Goal: Transaction & Acquisition: Purchase product/service

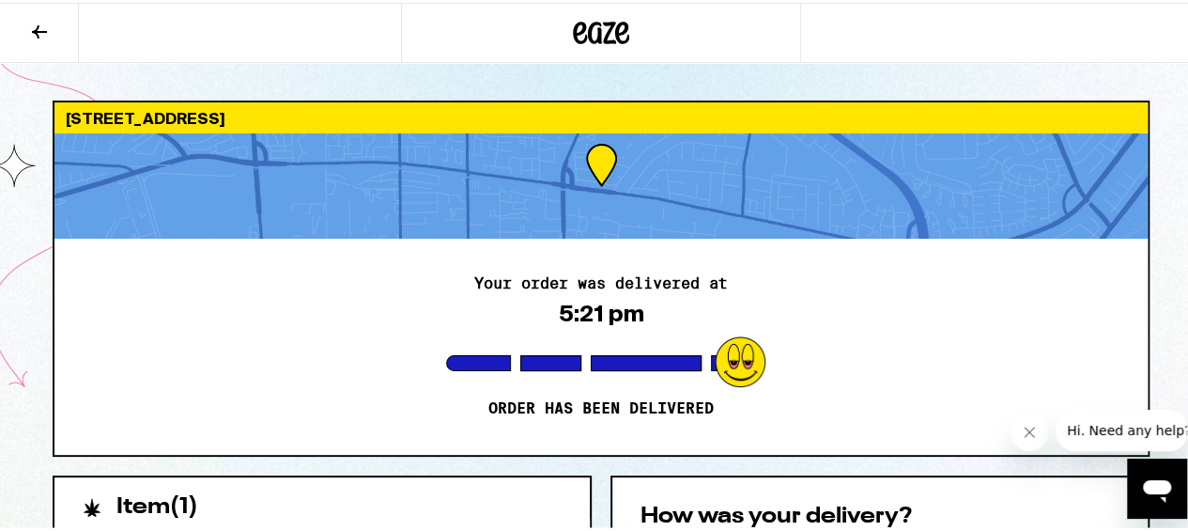
click at [615, 24] on icon at bounding box center [622, 30] width 14 height 23
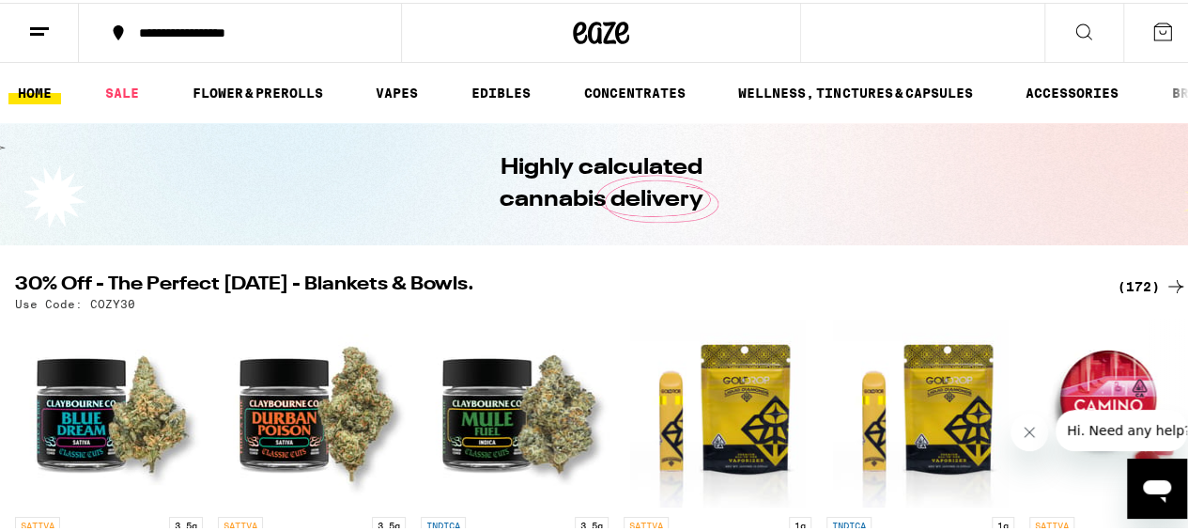
click at [1134, 289] on div "(172)" at bounding box center [1153, 283] width 70 height 23
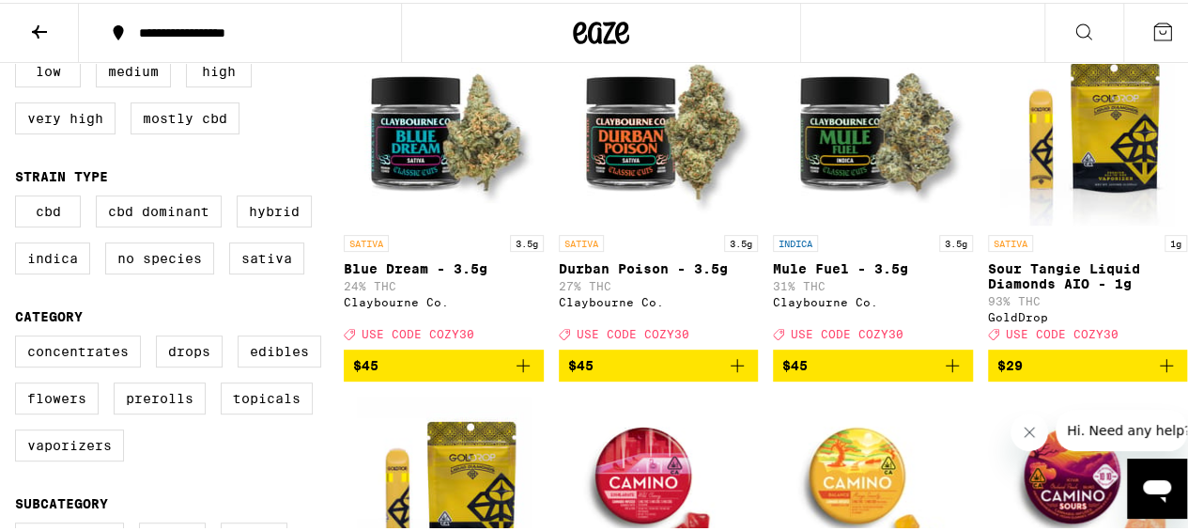
scroll to position [282, 0]
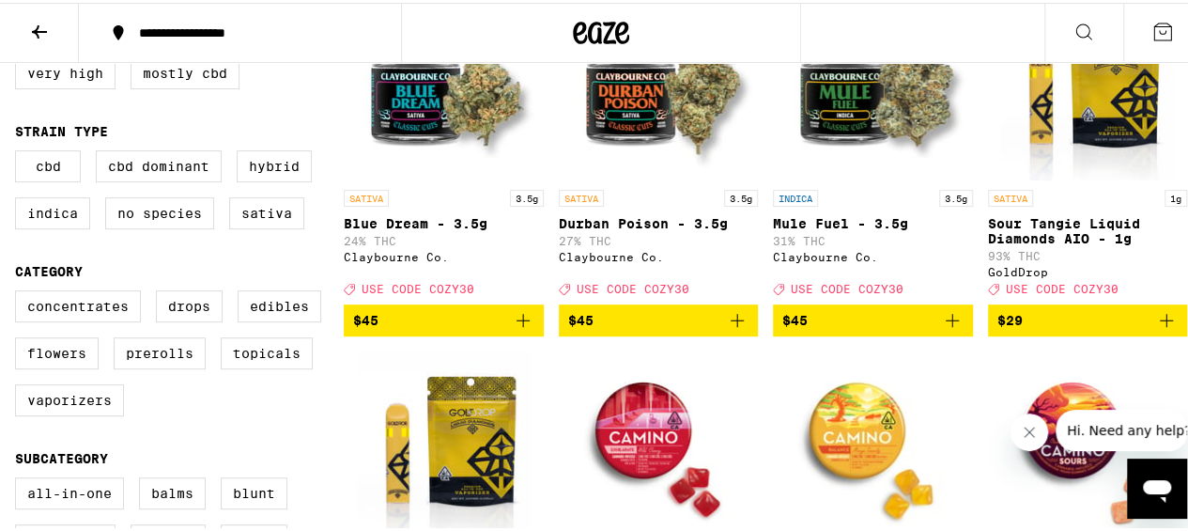
click at [57, 360] on label "Flowers" at bounding box center [57, 350] width 84 height 32
click at [20, 291] on input "Flowers" at bounding box center [19, 290] width 1 height 1
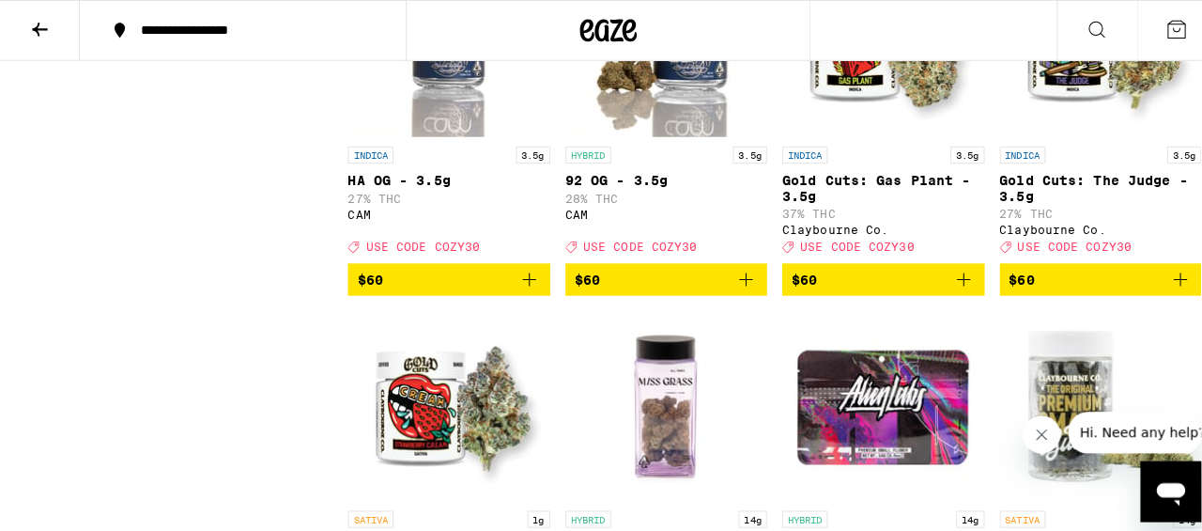
scroll to position [2088, 0]
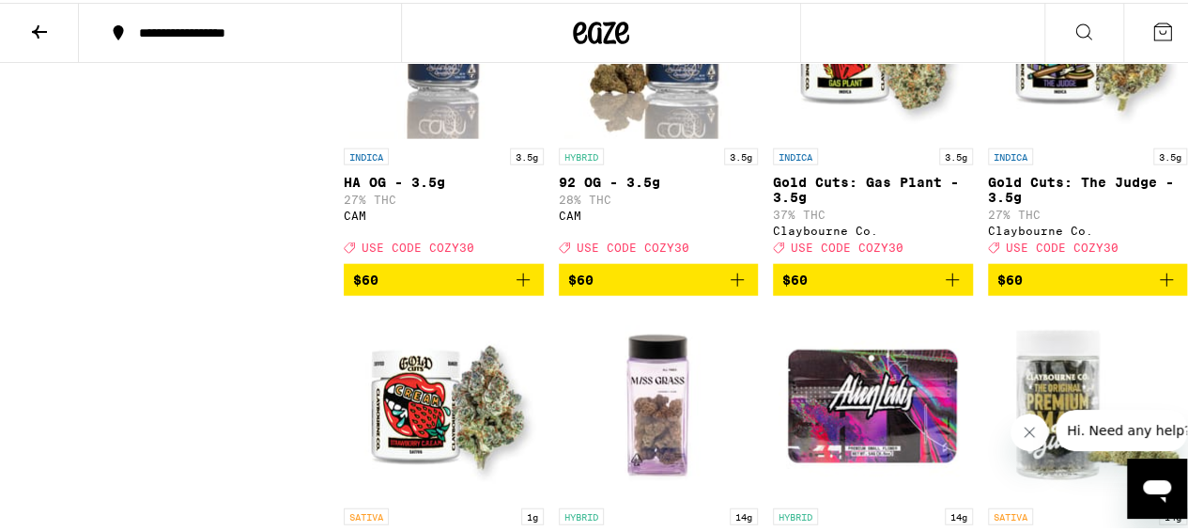
click at [1071, 366] on img "Open page for Strawberry Cough Premium Smalls - 14g from Claybourne Co." at bounding box center [1088, 402] width 188 height 188
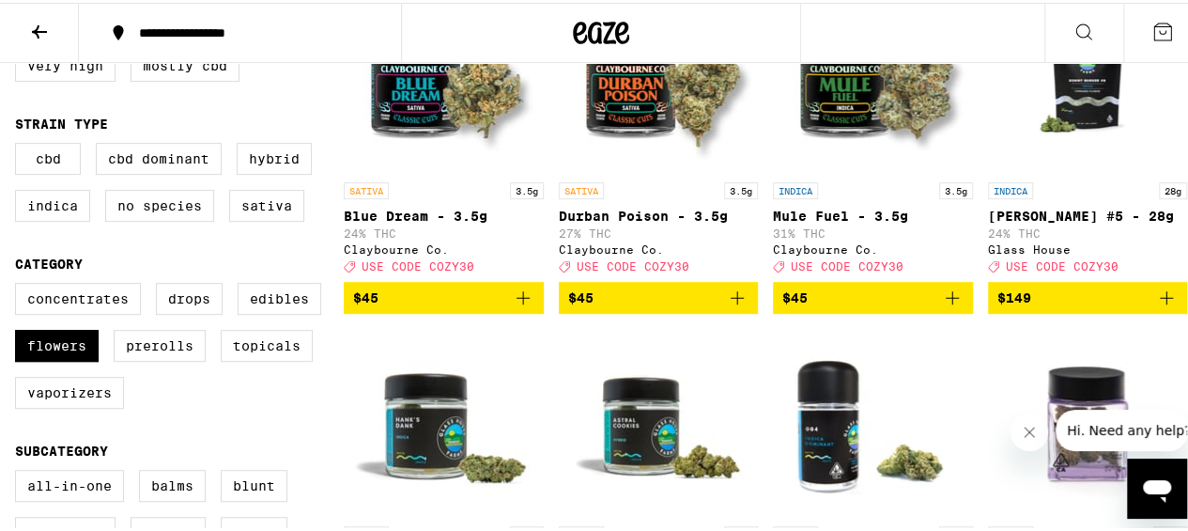
scroll to position [302, 0]
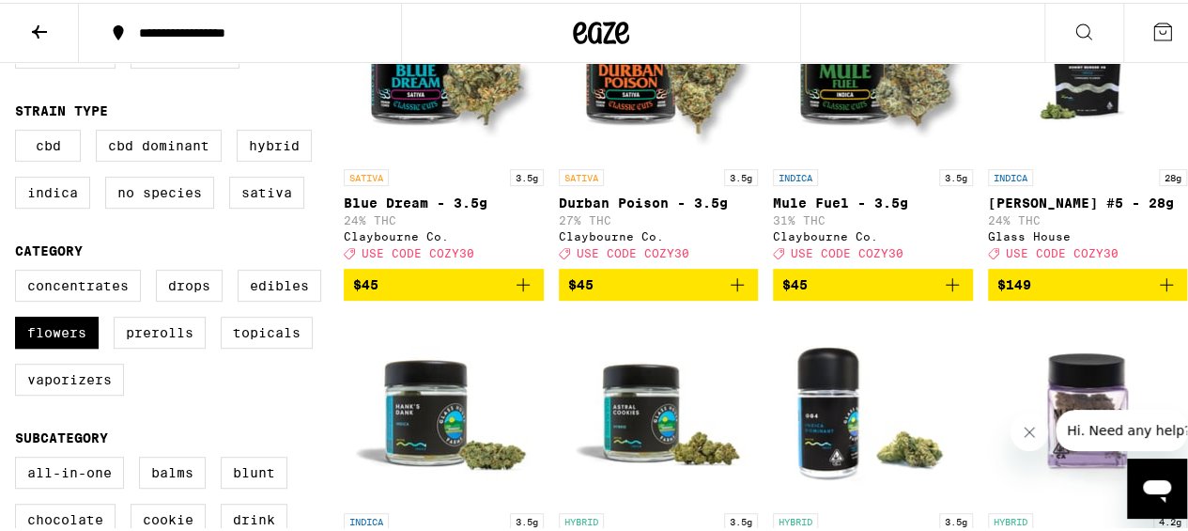
click at [75, 346] on label "Flowers" at bounding box center [57, 330] width 84 height 32
click at [20, 270] on input "Flowers" at bounding box center [19, 270] width 1 height 1
checkbox input "false"
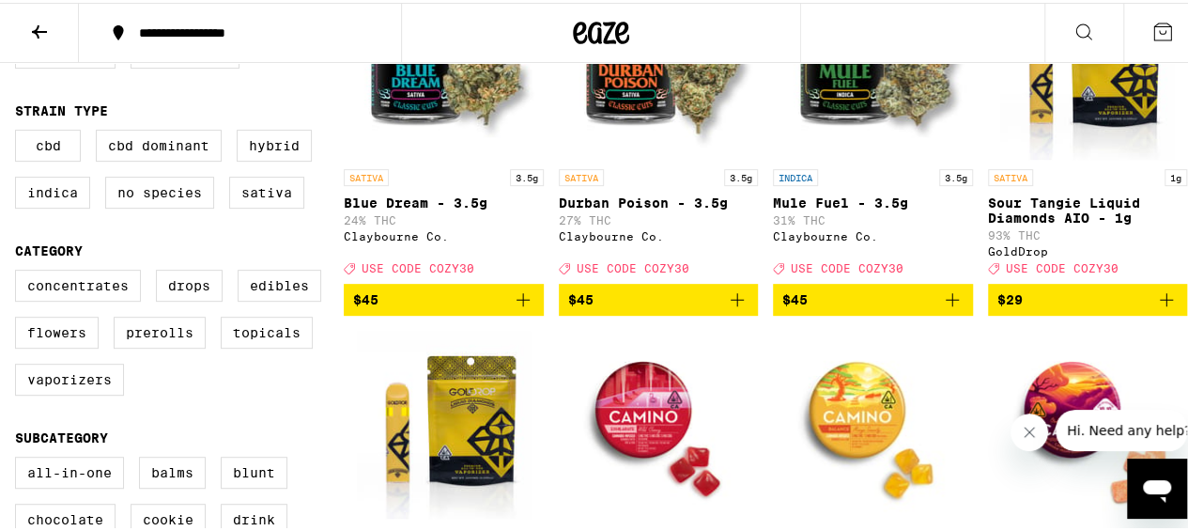
click at [173, 346] on label "Prerolls" at bounding box center [160, 330] width 92 height 32
click at [20, 270] on input "Prerolls" at bounding box center [19, 270] width 1 height 1
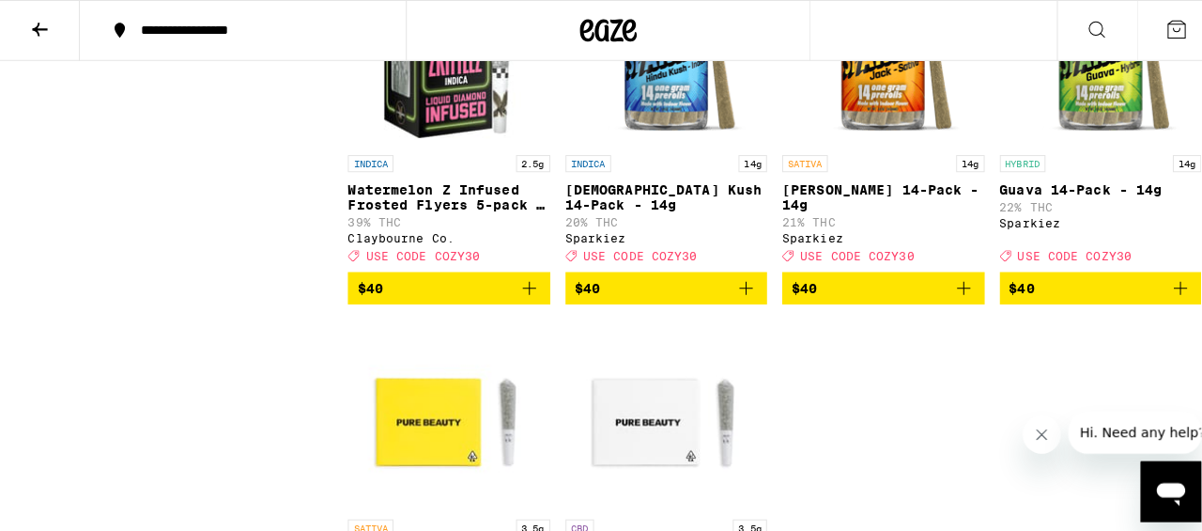
scroll to position [2082, 0]
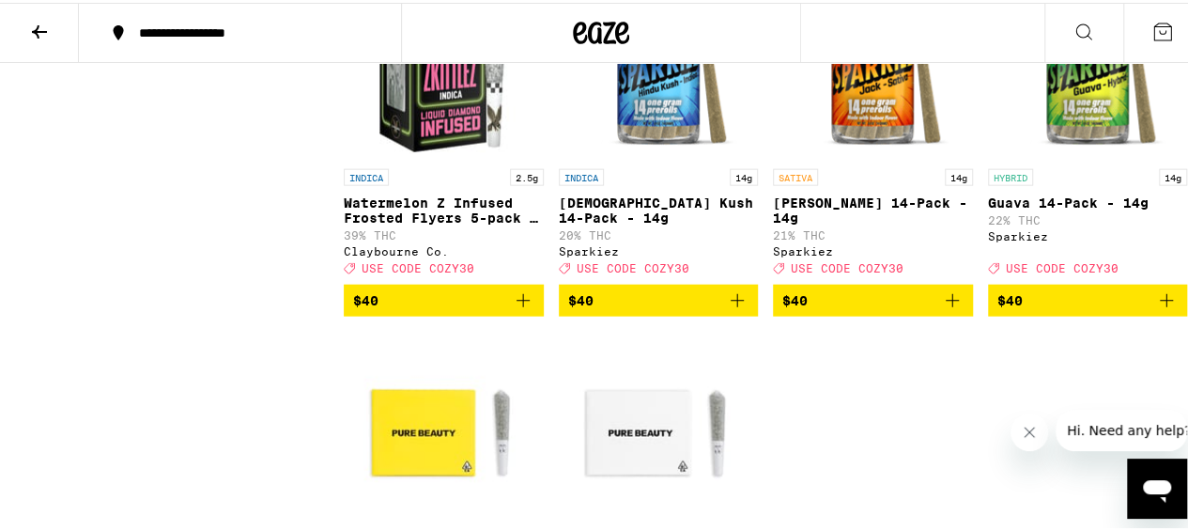
click at [875, 156] on img "Open page for Jack 14-Pack - 14g from Sparkiez" at bounding box center [873, 63] width 188 height 188
click at [869, 155] on img "Open page for Jack 14-Pack - 14g from Sparkiez" at bounding box center [873, 63] width 188 height 188
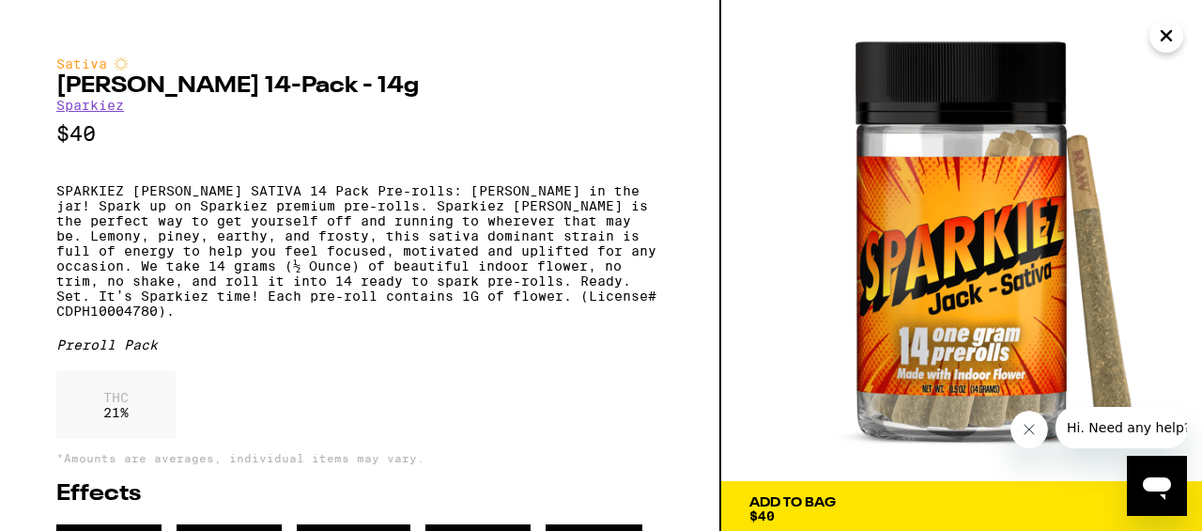
click at [874, 514] on span "Add To Bag $40" at bounding box center [961, 509] width 425 height 26
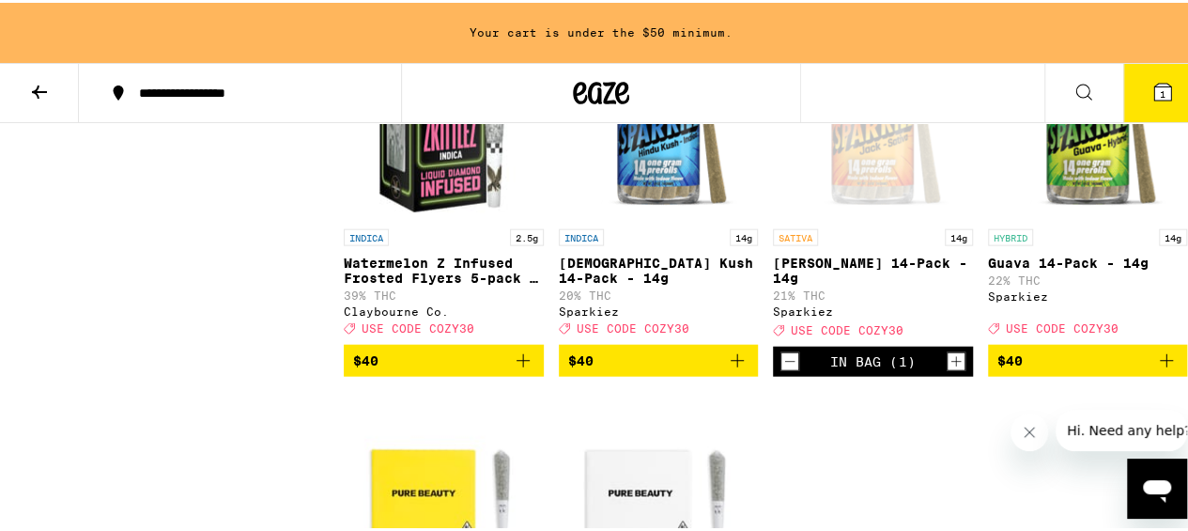
scroll to position [2142, 0]
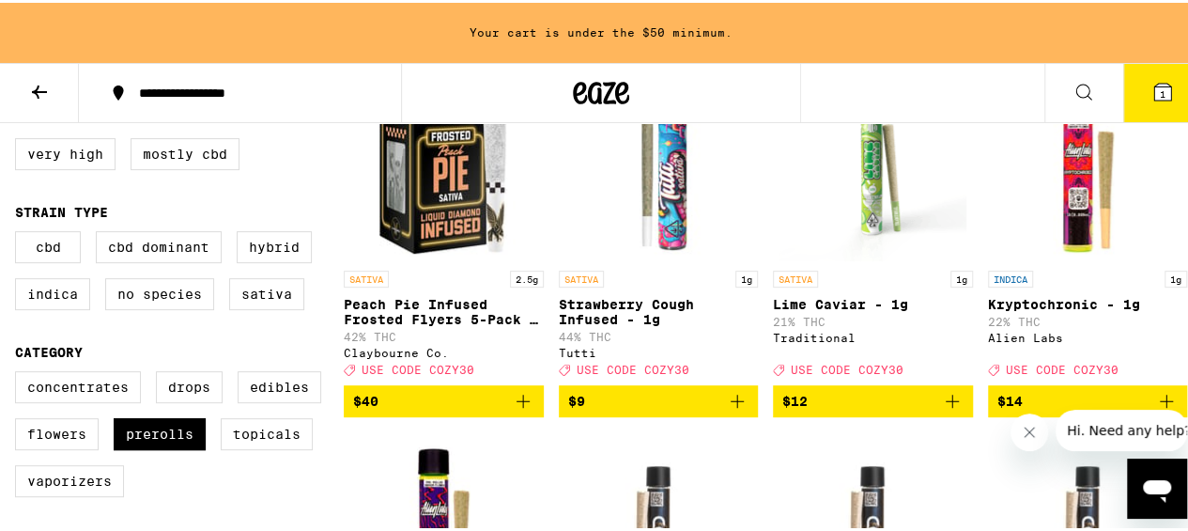
scroll to position [267, 0]
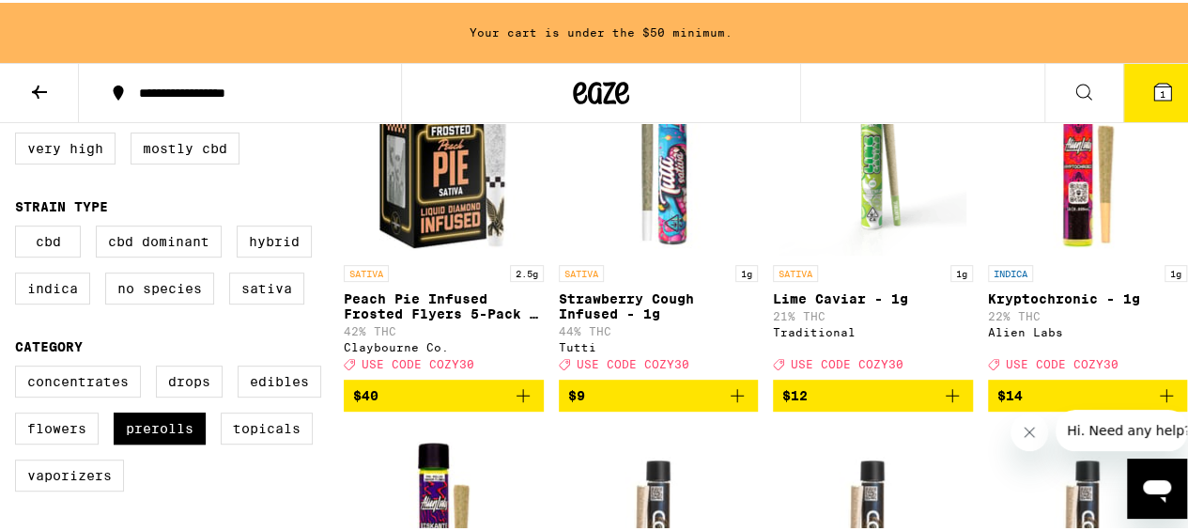
click at [168, 441] on label "Prerolls" at bounding box center [160, 425] width 92 height 32
click at [20, 366] on input "Prerolls" at bounding box center [19, 365] width 1 height 1
checkbox input "false"
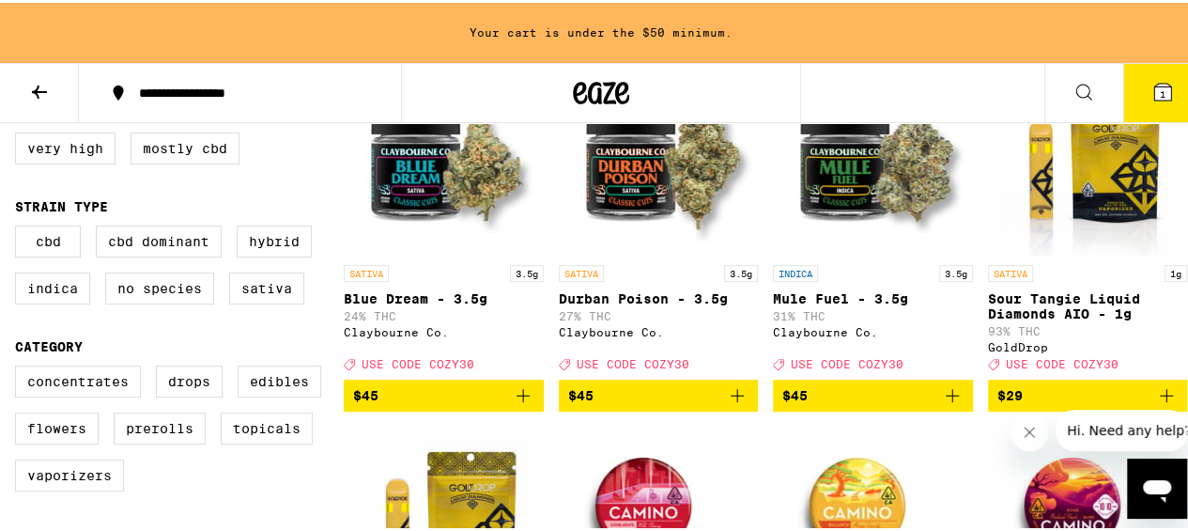
click at [73, 391] on label "Concentrates" at bounding box center [78, 379] width 126 height 32
click at [20, 366] on input "Concentrates" at bounding box center [19, 365] width 1 height 1
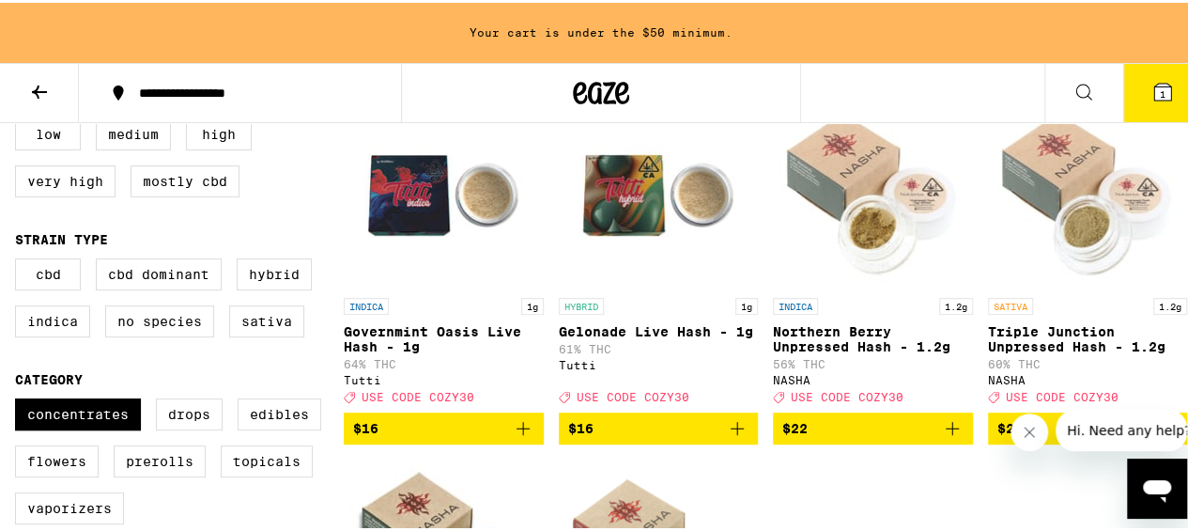
scroll to position [233, 0]
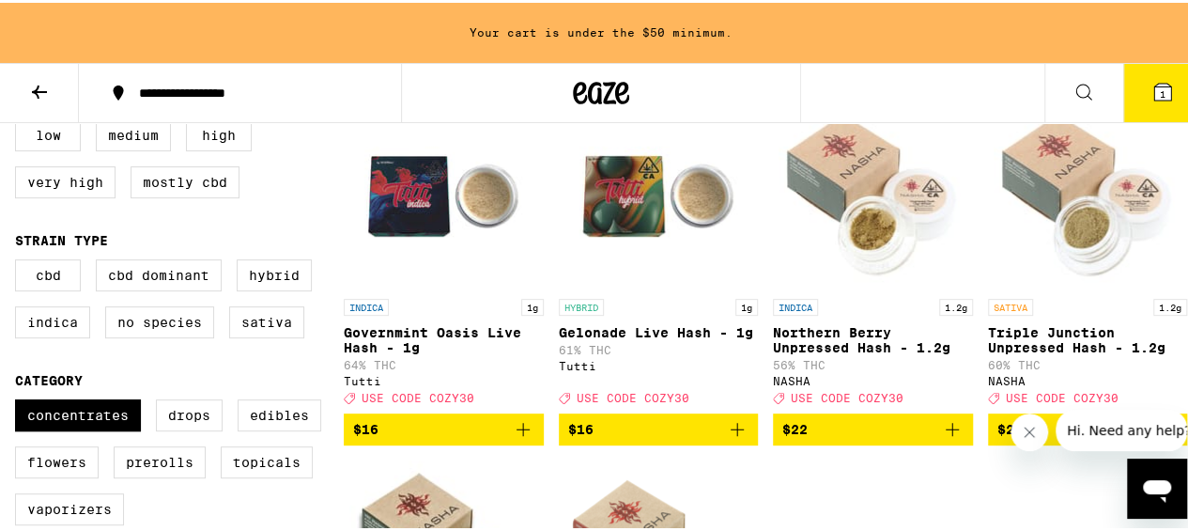
click at [520, 438] on icon "Add to bag" at bounding box center [523, 426] width 23 height 23
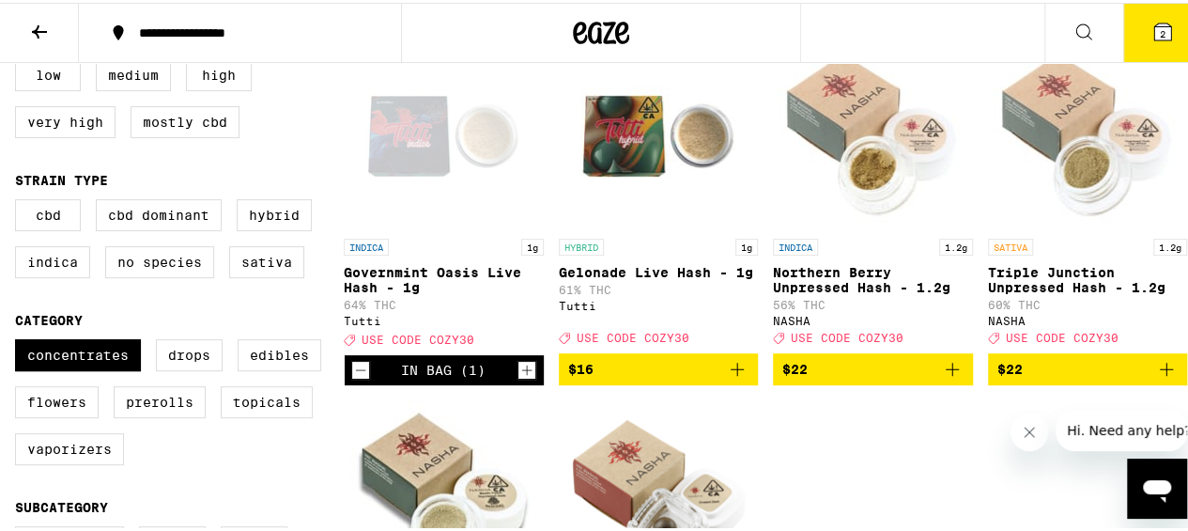
scroll to position [173, 0]
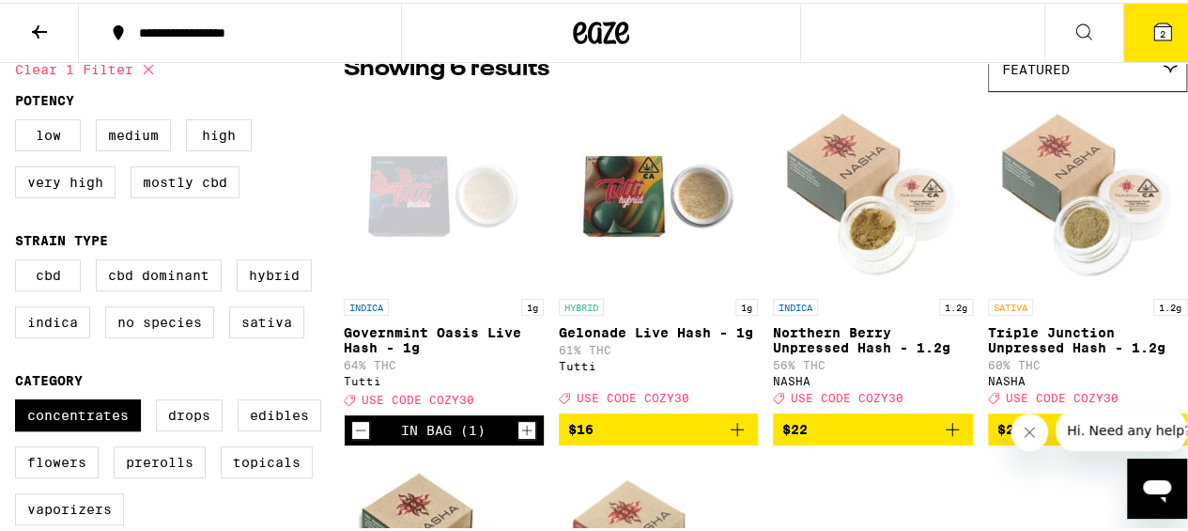
click at [1160, 30] on span "2" at bounding box center [1163, 30] width 6 height 11
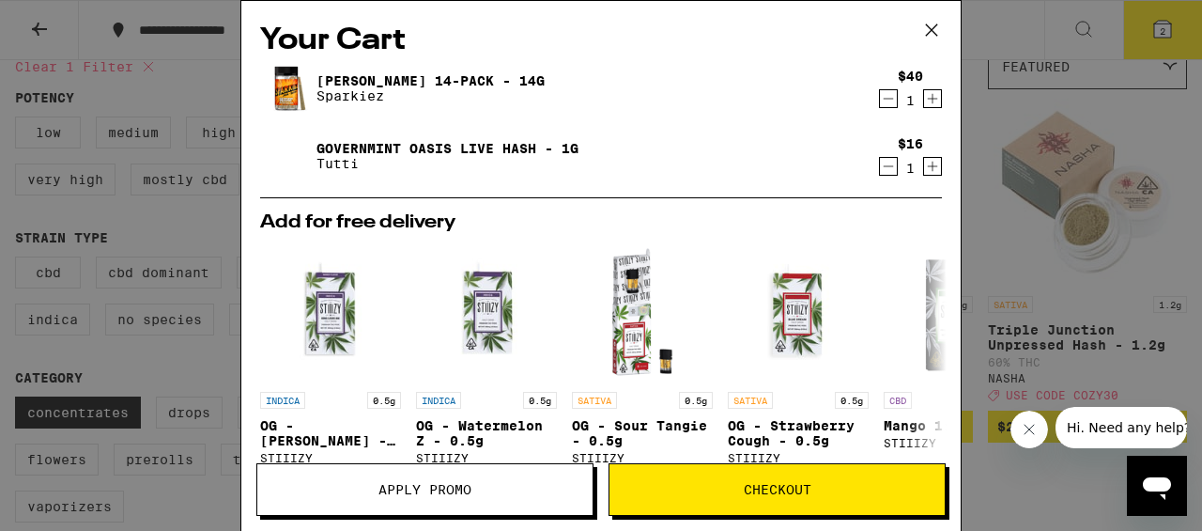
click at [926, 31] on icon at bounding box center [932, 30] width 28 height 28
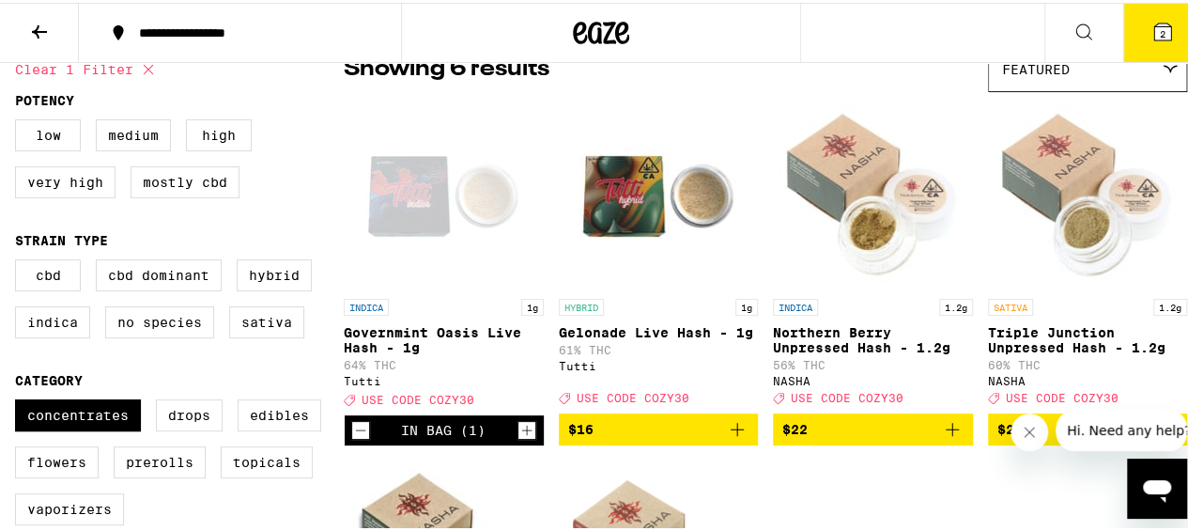
click at [108, 428] on label "Concentrates" at bounding box center [78, 412] width 126 height 32
click at [20, 400] on input "Concentrates" at bounding box center [19, 399] width 1 height 1
checkbox input "false"
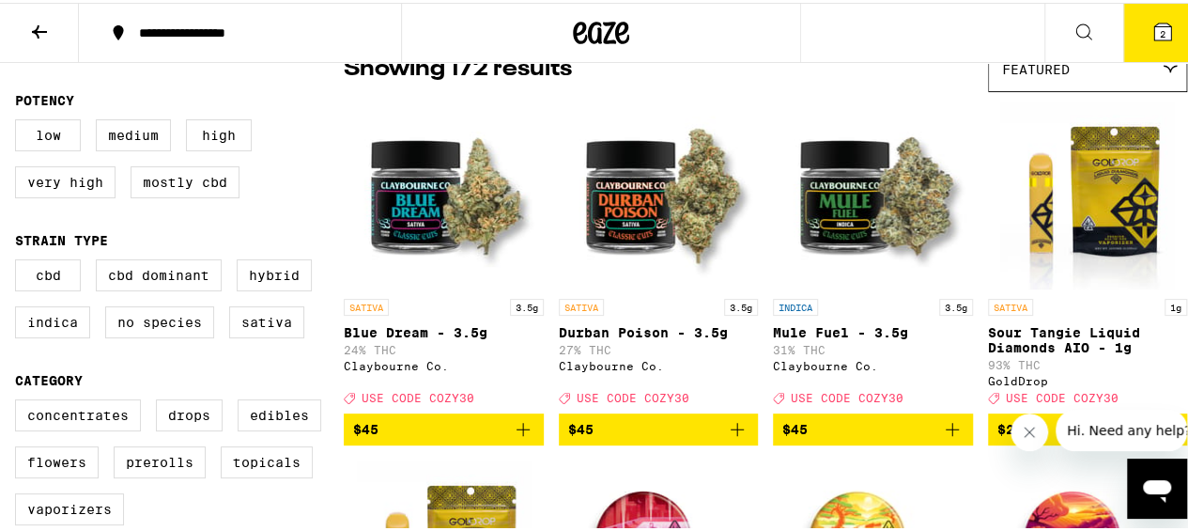
click at [292, 428] on label "Edibles" at bounding box center [280, 412] width 84 height 32
click at [20, 400] on input "Edibles" at bounding box center [19, 399] width 1 height 1
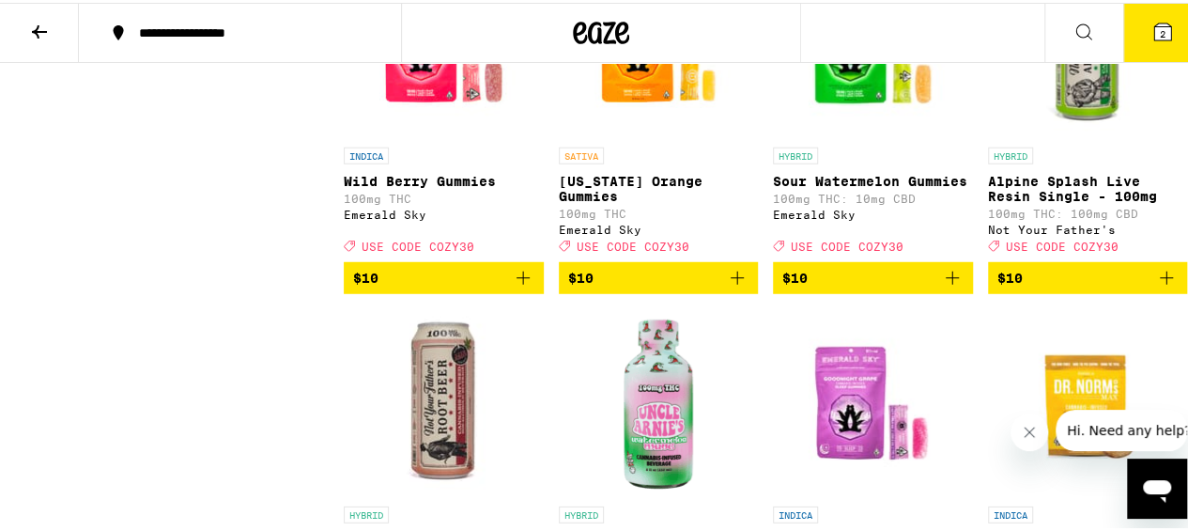
scroll to position [2479, 0]
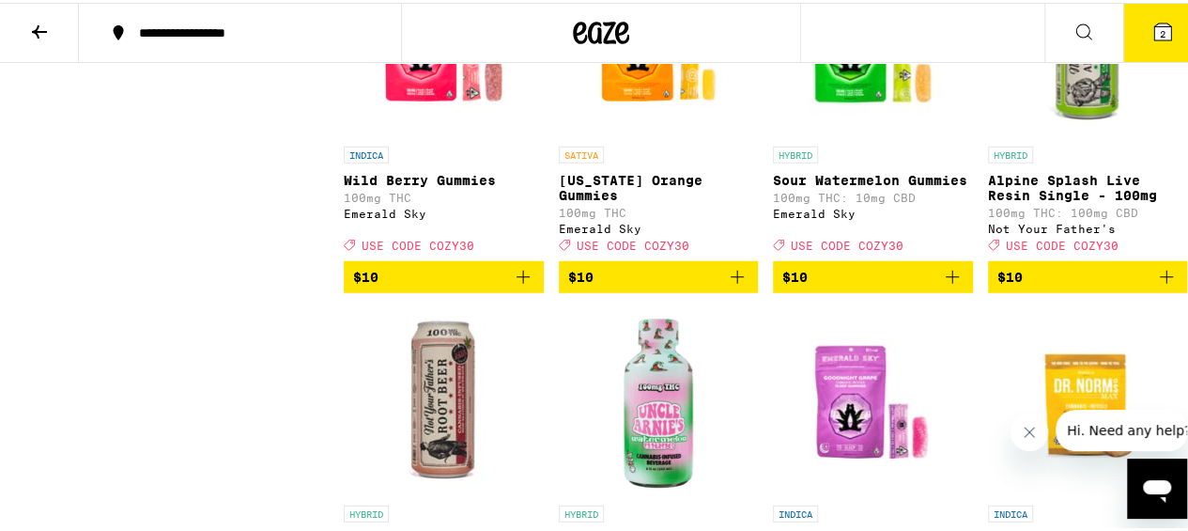
click at [517, 286] on icon "Add to bag" at bounding box center [523, 274] width 23 height 23
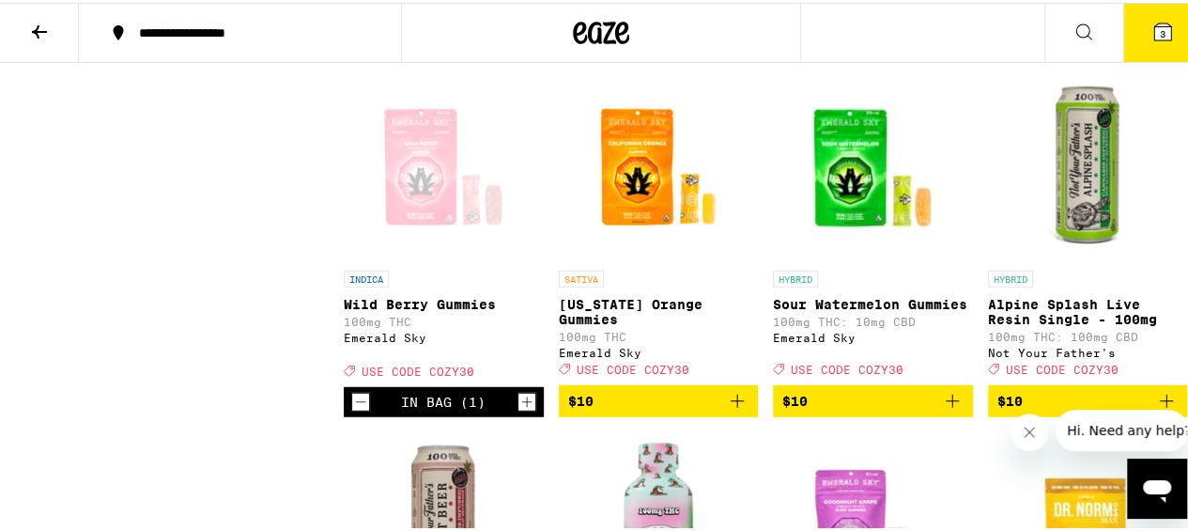
scroll to position [2369, 0]
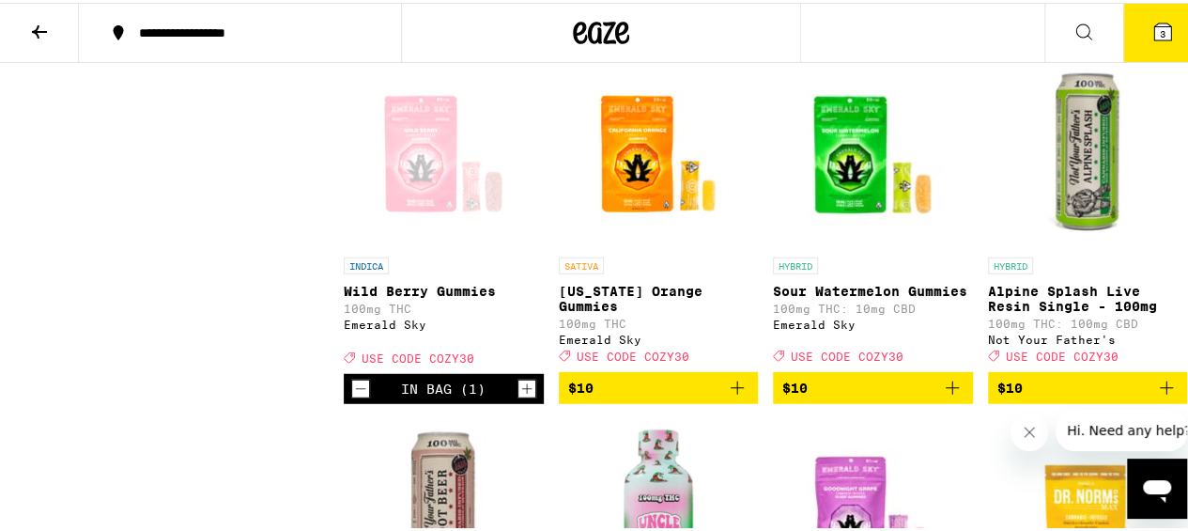
click at [943, 396] on icon "Add to bag" at bounding box center [952, 385] width 23 height 23
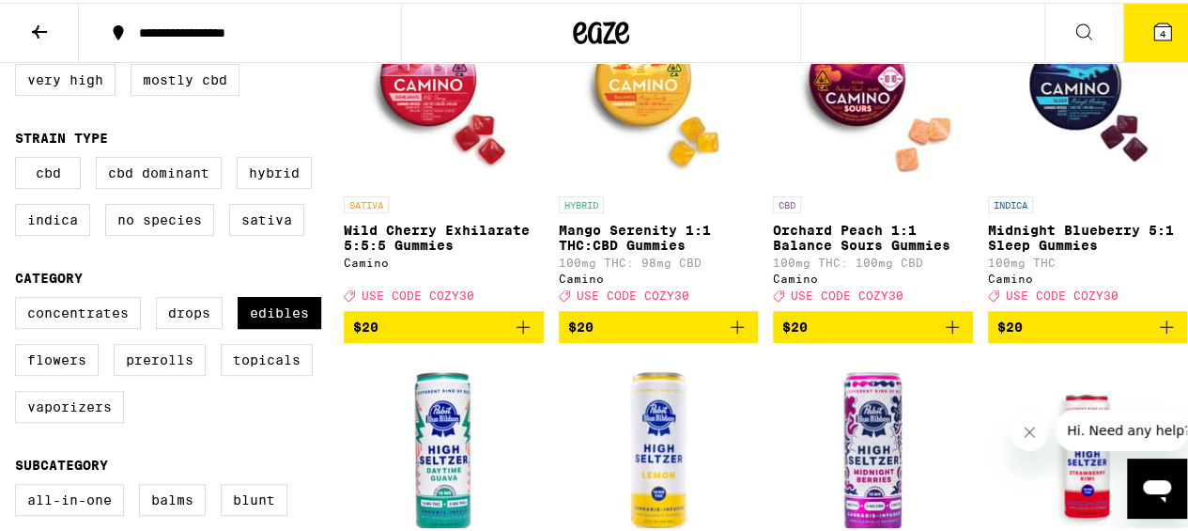
scroll to position [302, 0]
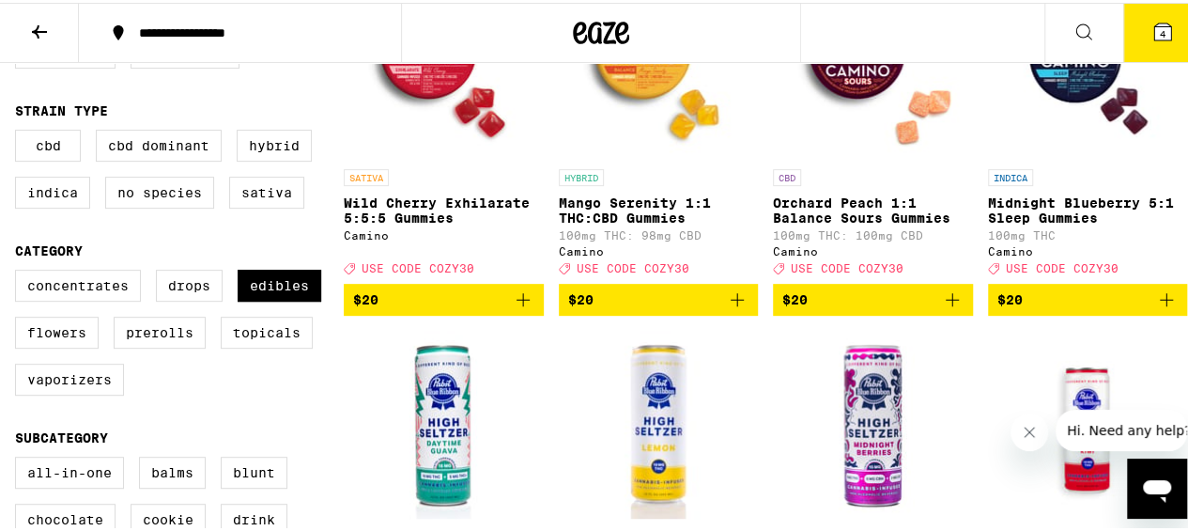
click at [299, 289] on label "Edibles" at bounding box center [280, 283] width 84 height 32
click at [20, 270] on input "Edibles" at bounding box center [19, 270] width 1 height 1
checkbox input "false"
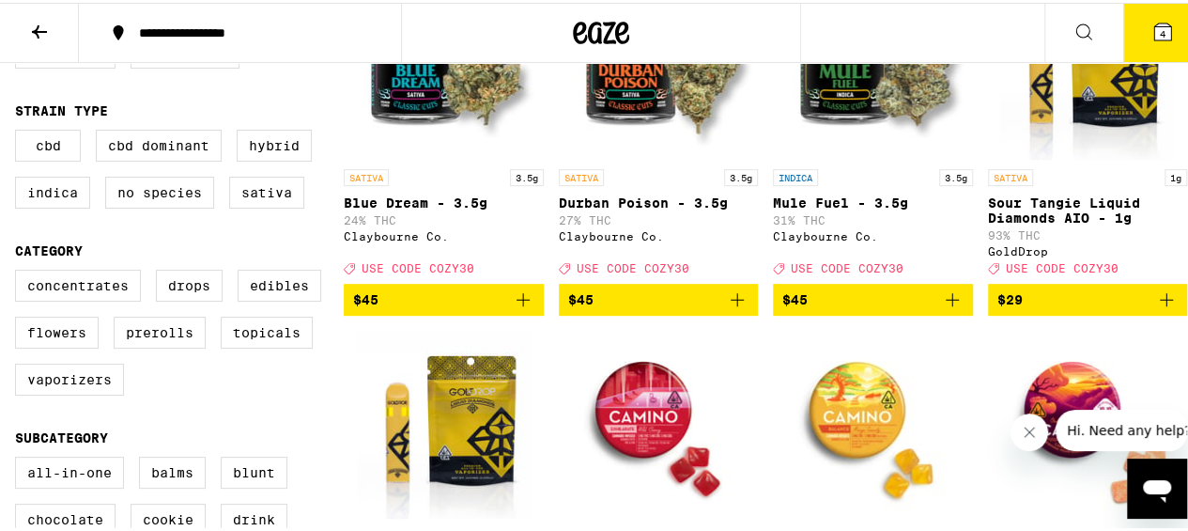
click at [118, 297] on label "Concentrates" at bounding box center [78, 283] width 126 height 32
click at [20, 270] on input "Concentrates" at bounding box center [19, 270] width 1 height 1
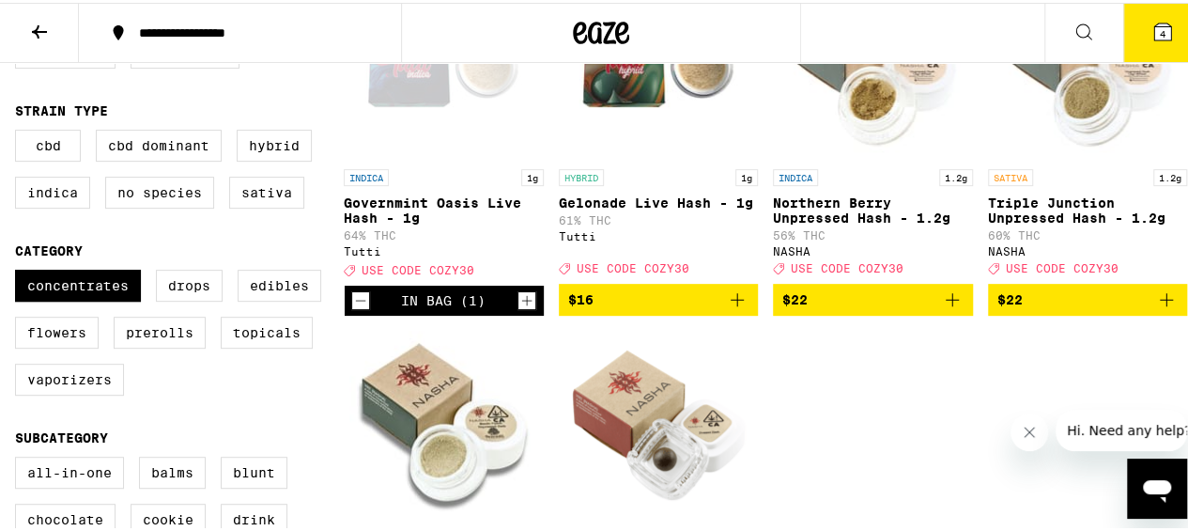
click at [102, 299] on label "Concentrates" at bounding box center [78, 283] width 126 height 32
click at [20, 270] on input "Concentrates" at bounding box center [19, 270] width 1 height 1
checkbox input "false"
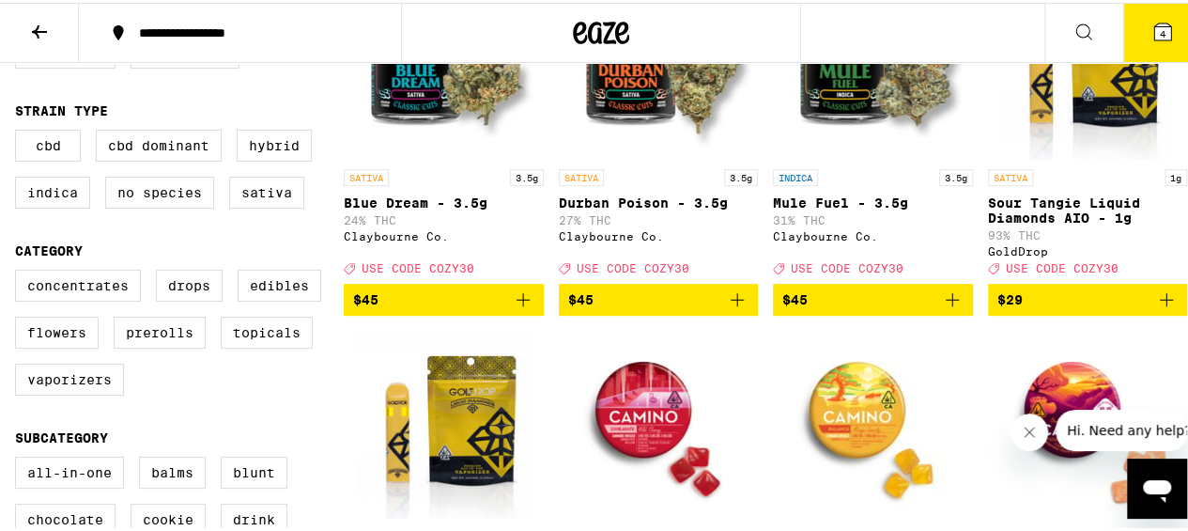
click at [79, 393] on label "Vaporizers" at bounding box center [69, 377] width 109 height 32
click at [20, 270] on input "Vaporizers" at bounding box center [19, 270] width 1 height 1
checkbox input "true"
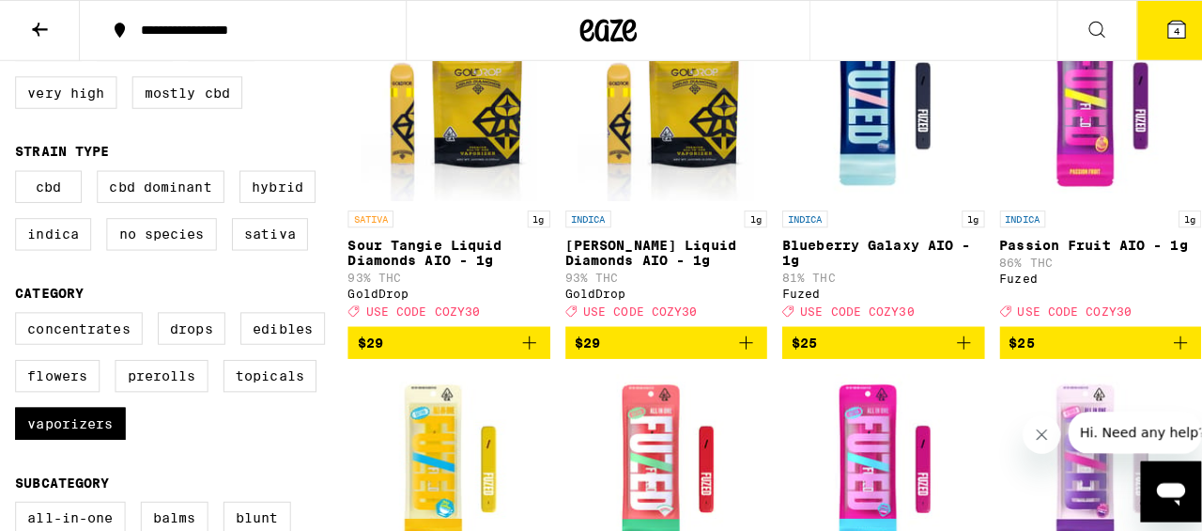
scroll to position [269, 0]
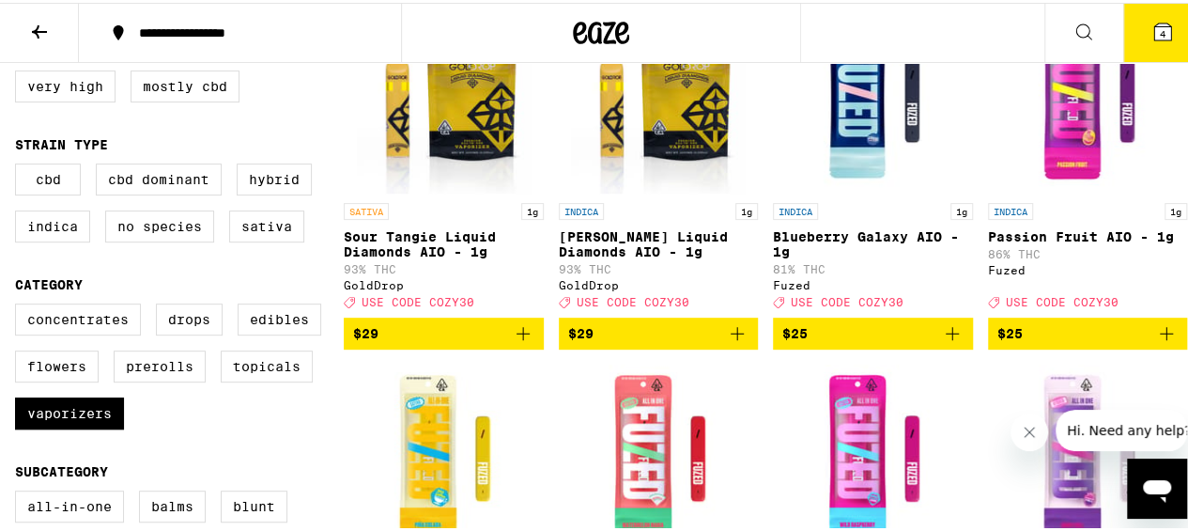
click at [866, 118] on img "Open page for Blueberry Galaxy AIO - 1g from Fuzed" at bounding box center [873, 97] width 188 height 188
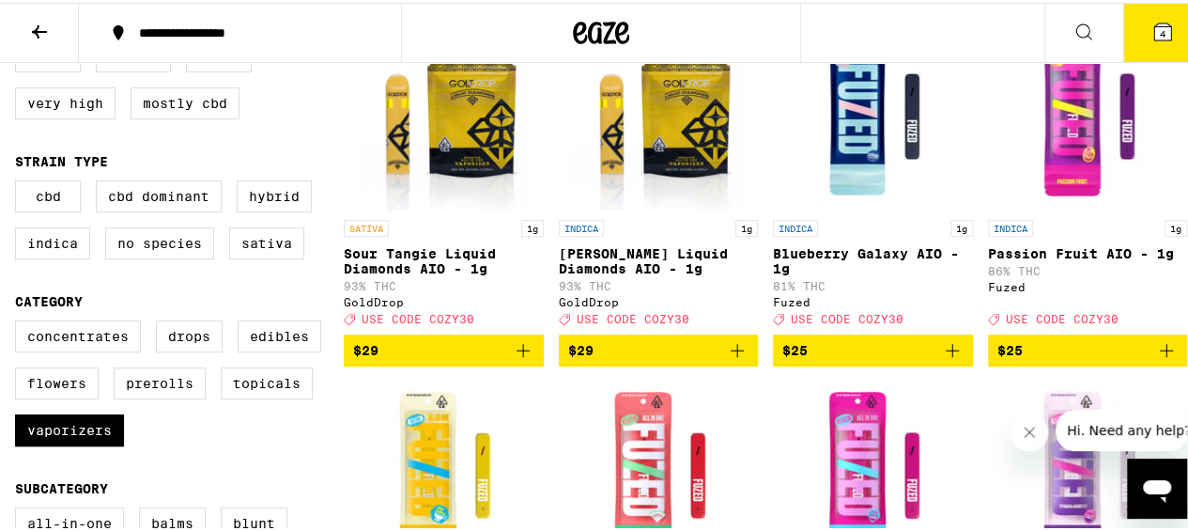
scroll to position [284, 0]
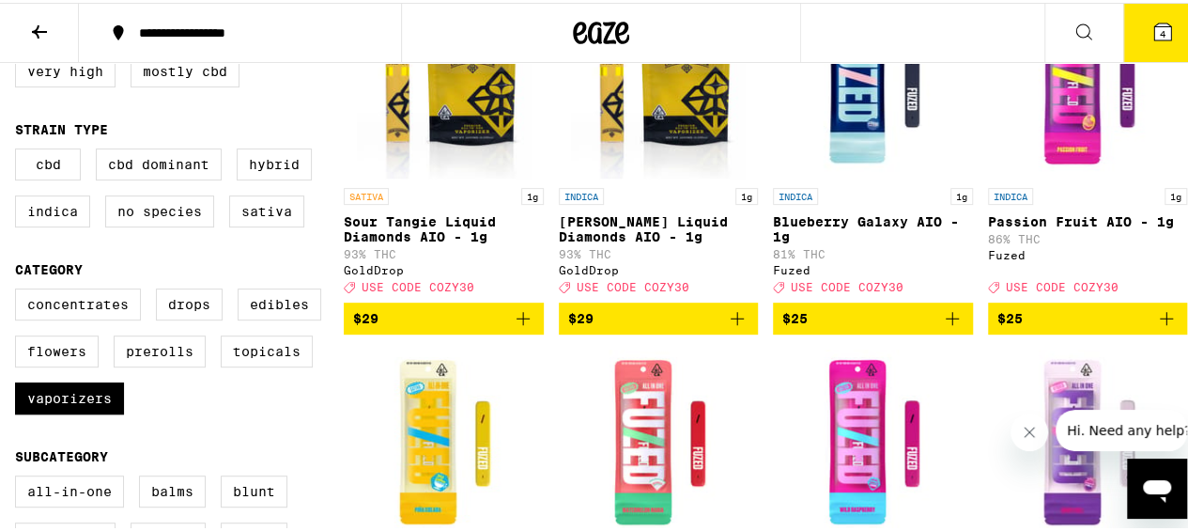
click at [1157, 327] on icon "Add to bag" at bounding box center [1166, 315] width 23 height 23
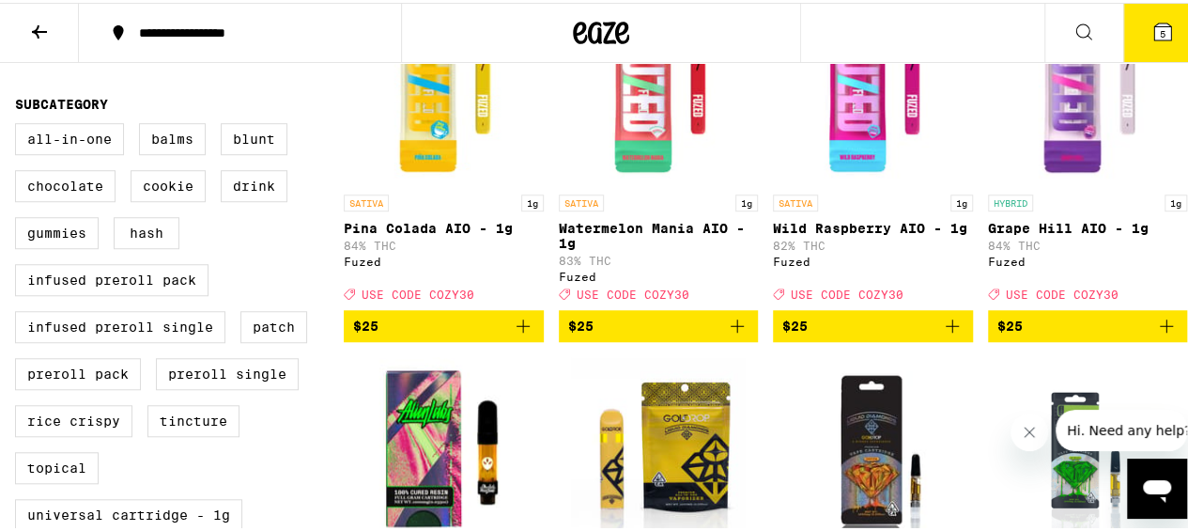
scroll to position [0, 0]
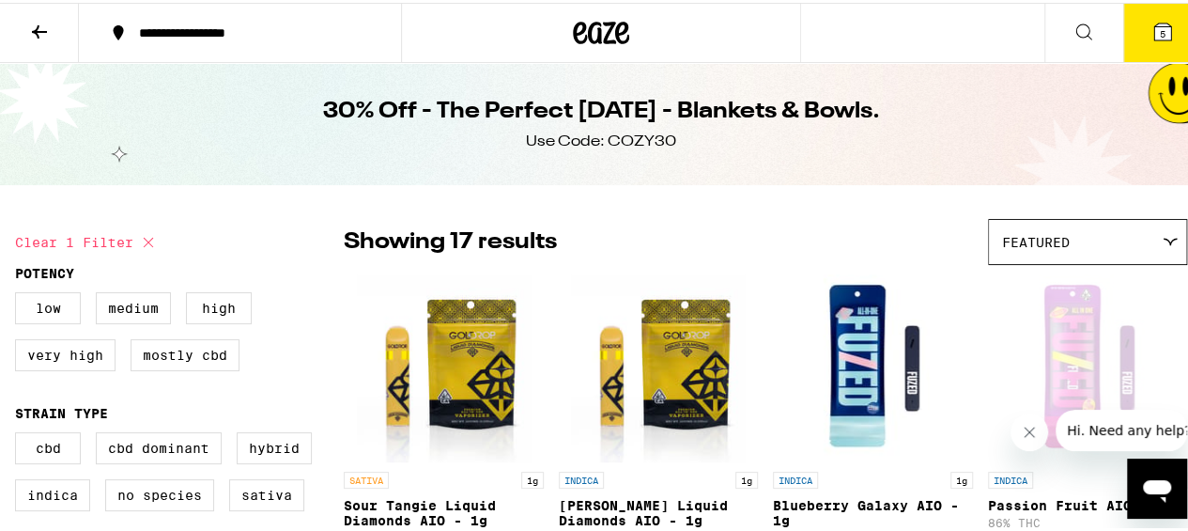
click at [1160, 35] on span "5" at bounding box center [1163, 30] width 6 height 11
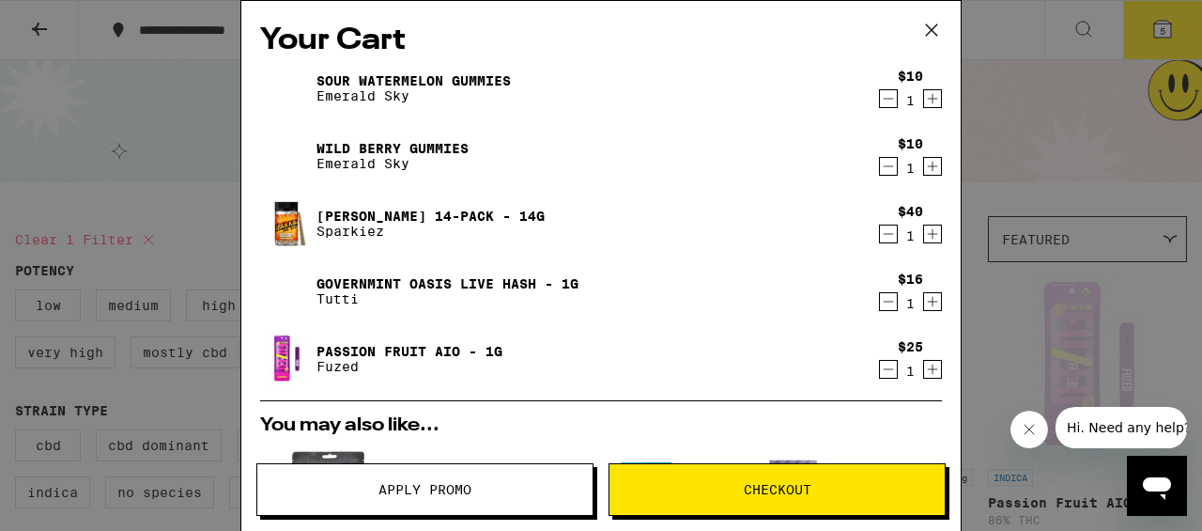
click at [494, 491] on span "Apply Promo" at bounding box center [424, 489] width 335 height 13
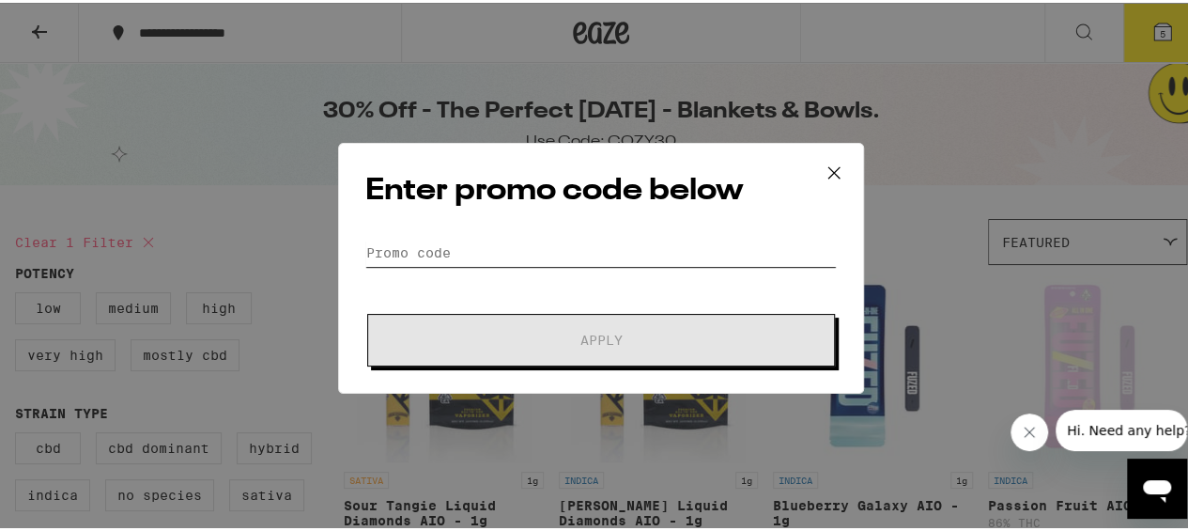
click at [649, 263] on input "Promo Code" at bounding box center [600, 250] width 471 height 28
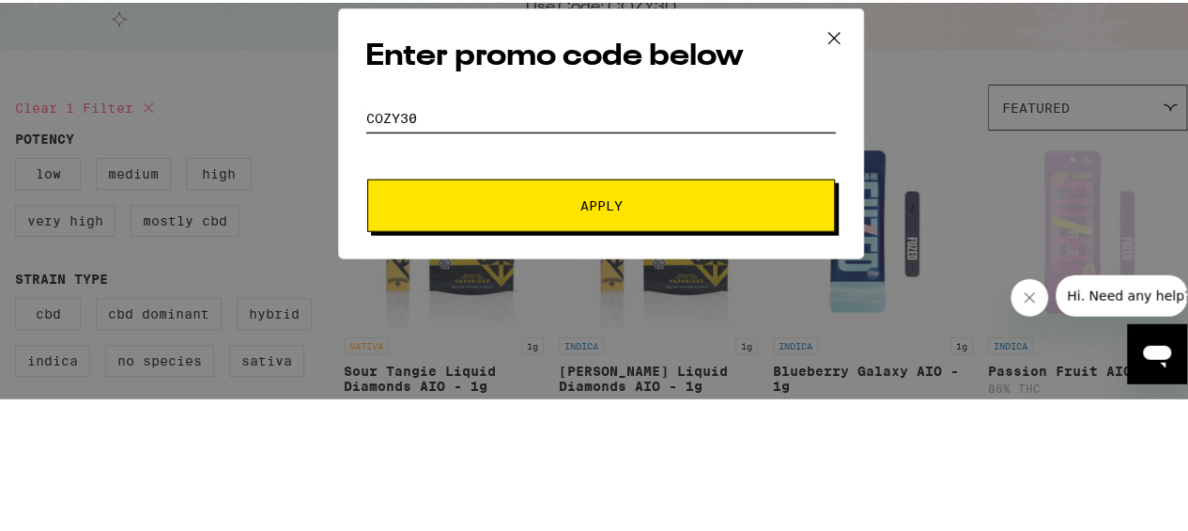
type input "cozy30"
click at [754, 338] on span "Apply" at bounding box center [601, 337] width 338 height 13
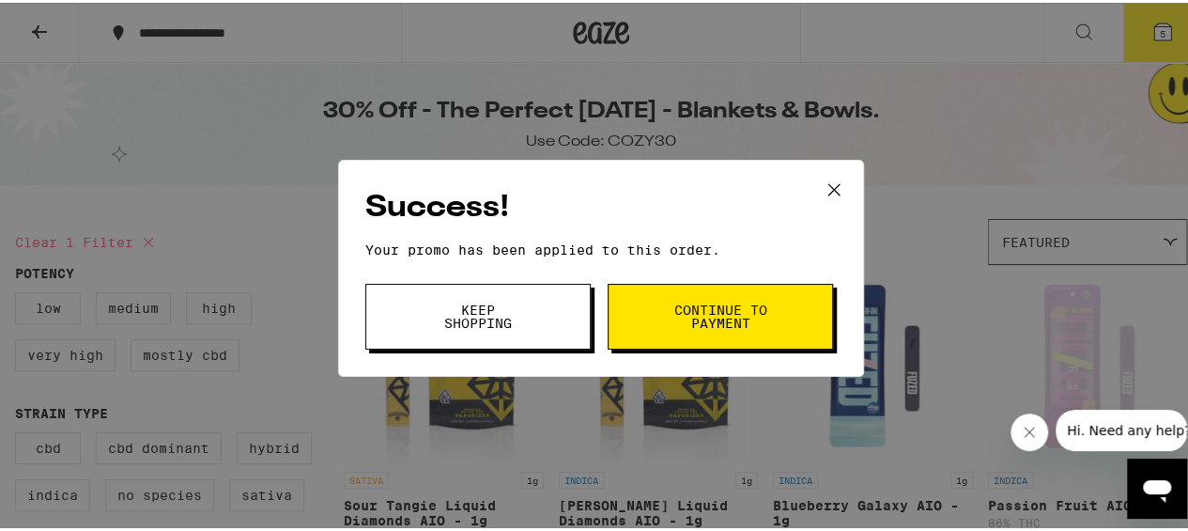
click at [757, 319] on span "Continue to payment" at bounding box center [720, 314] width 96 height 26
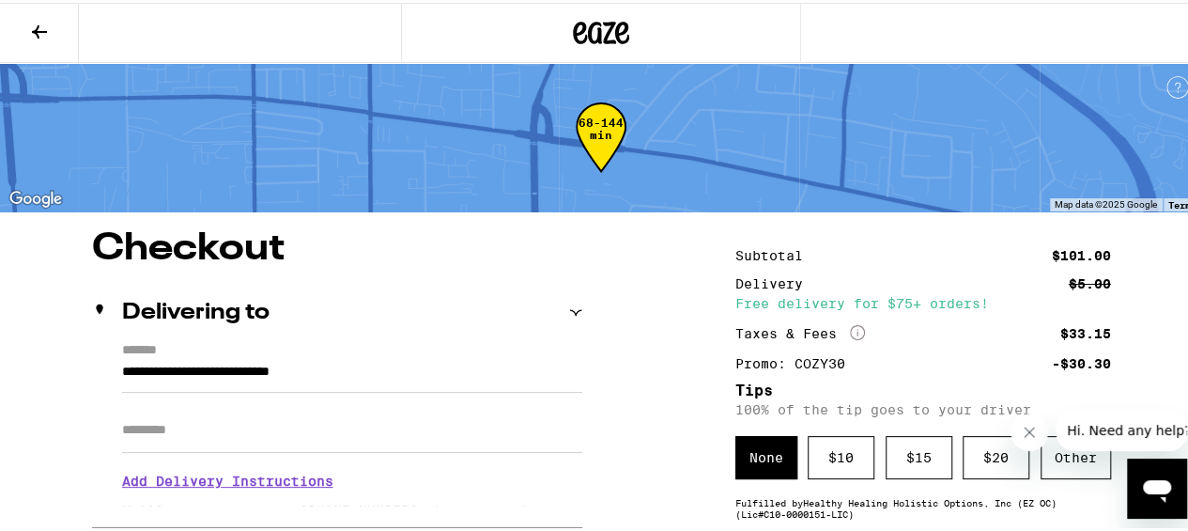
click at [835, 452] on div "$ 10" at bounding box center [841, 454] width 67 height 43
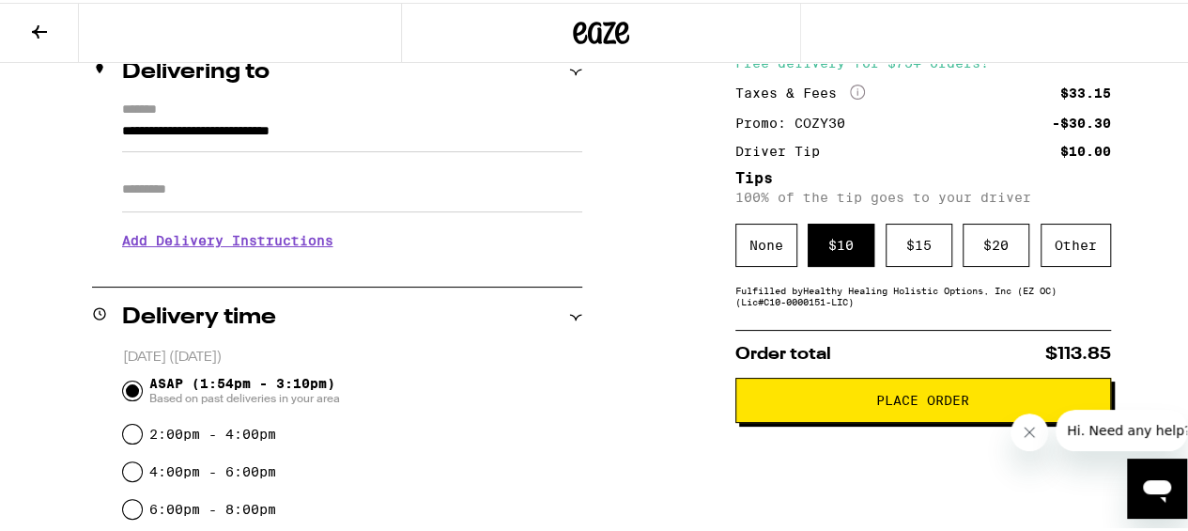
scroll to position [242, 0]
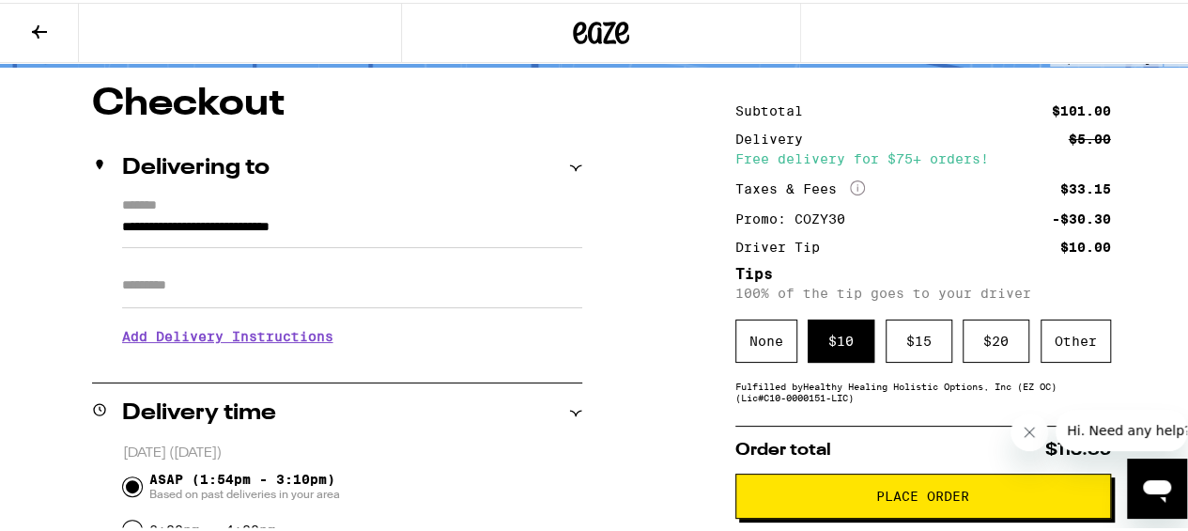
scroll to position [143, 0]
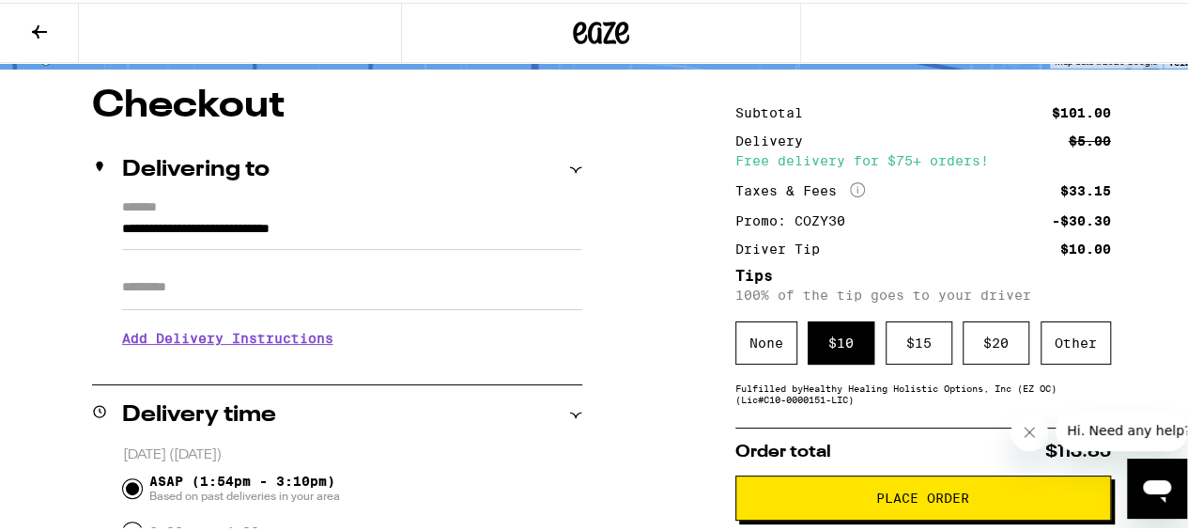
click at [945, 502] on span "Place Order" at bounding box center [922, 494] width 93 height 13
